Goal: Task Accomplishment & Management: Use online tool/utility

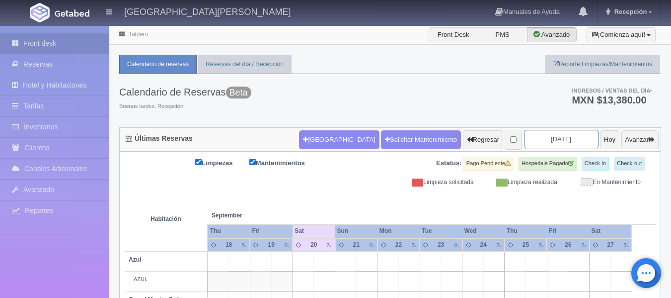
click at [540, 145] on input "2025-09-20" at bounding box center [561, 139] width 75 height 18
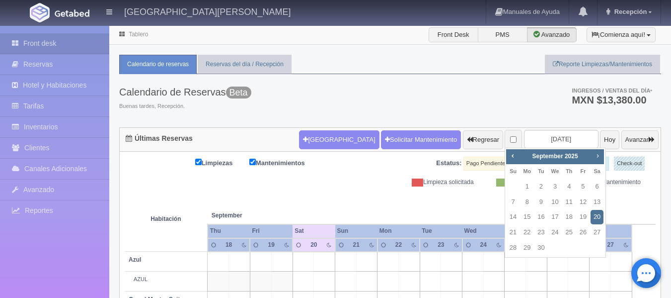
click at [594, 160] on link "Next" at bounding box center [598, 155] width 11 height 11
click at [567, 215] on link "16" at bounding box center [569, 217] width 13 height 14
type input "[DATE]"
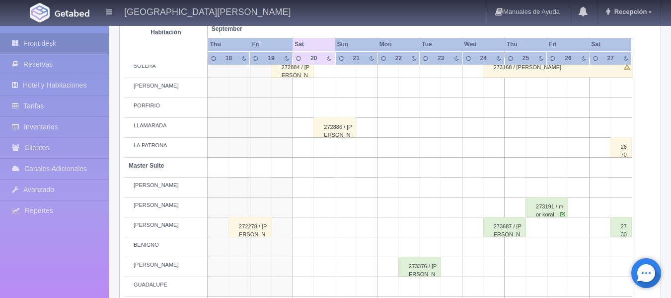
scroll to position [348, 0]
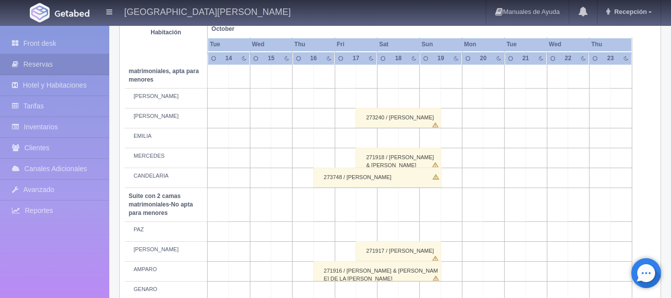
scroll to position [546, 0]
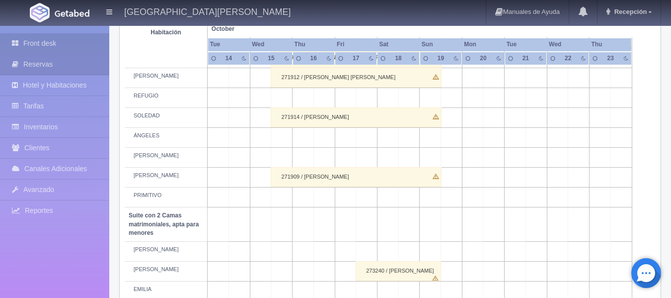
click at [45, 37] on link "Front desk" at bounding box center [54, 43] width 109 height 20
